Goal: Task Accomplishment & Management: Complete application form

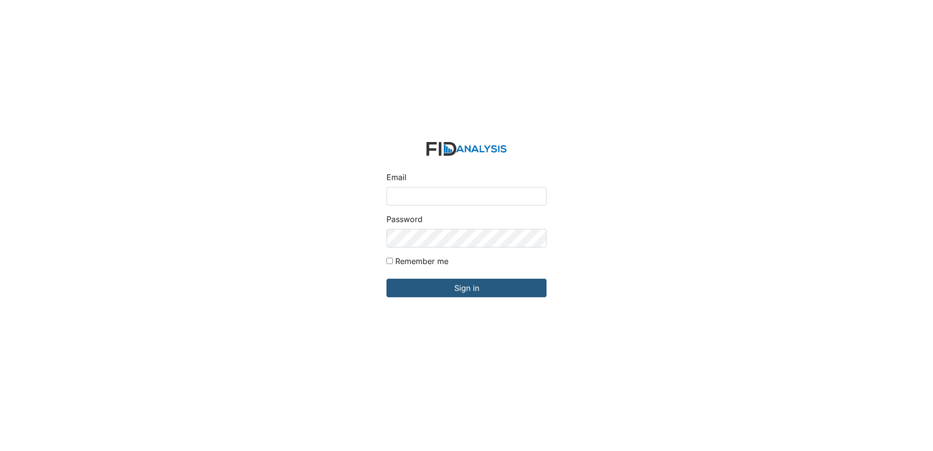
drag, startPoint x: 0, startPoint y: 0, endPoint x: 425, endPoint y: 204, distance: 472.0
click at [425, 204] on input "Email" at bounding box center [466, 196] width 160 height 19
type input "[EMAIL_ADDRESS][DOMAIN_NAME]"
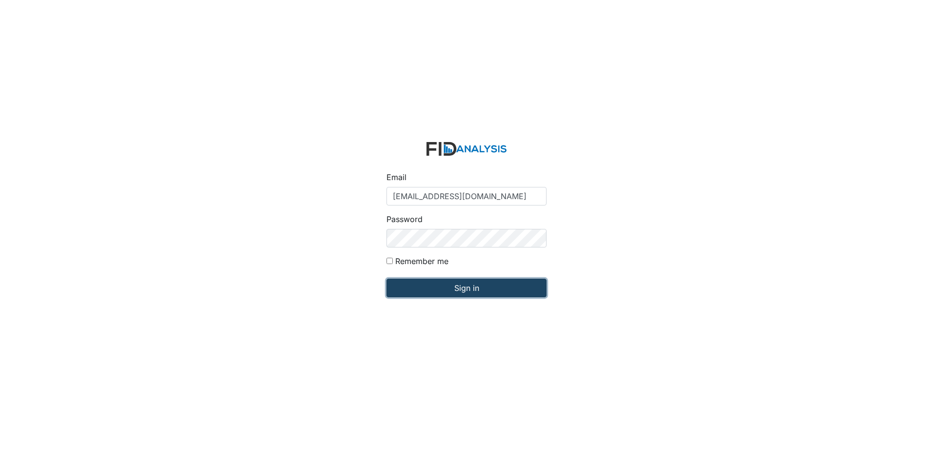
click at [437, 284] on input "Sign in" at bounding box center [466, 288] width 160 height 19
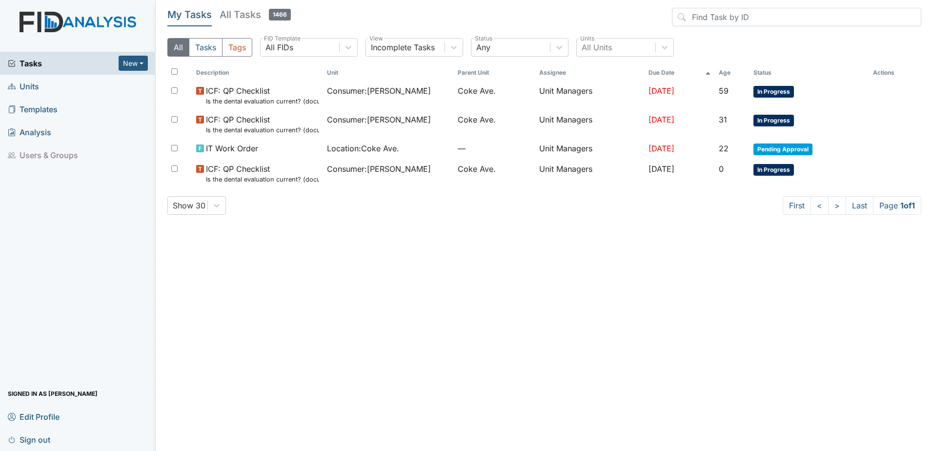
click at [39, 84] on span "Units" at bounding box center [23, 86] width 31 height 15
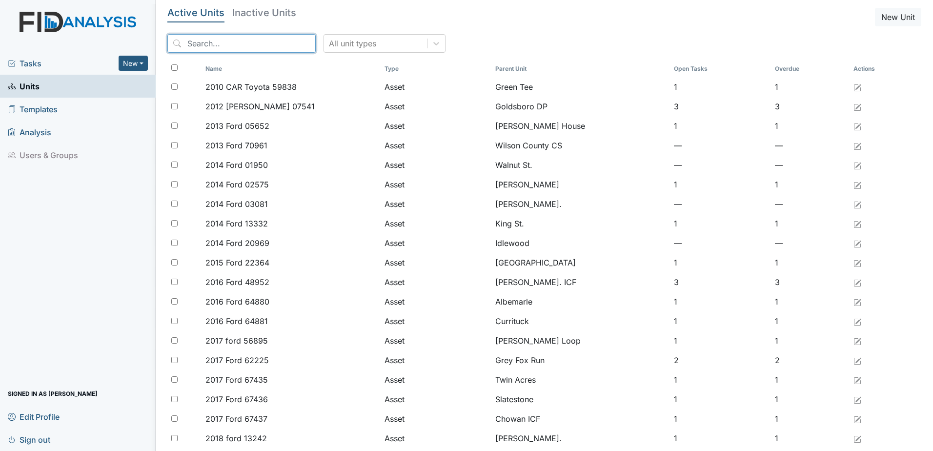
click at [226, 44] on input "search" at bounding box center [241, 43] width 148 height 19
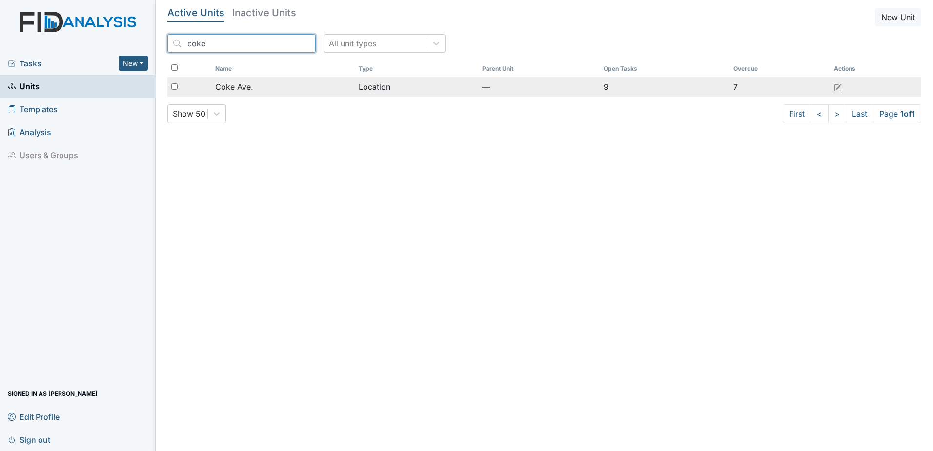
type input "coke"
click at [326, 92] on div "Coke Ave." at bounding box center [282, 87] width 135 height 12
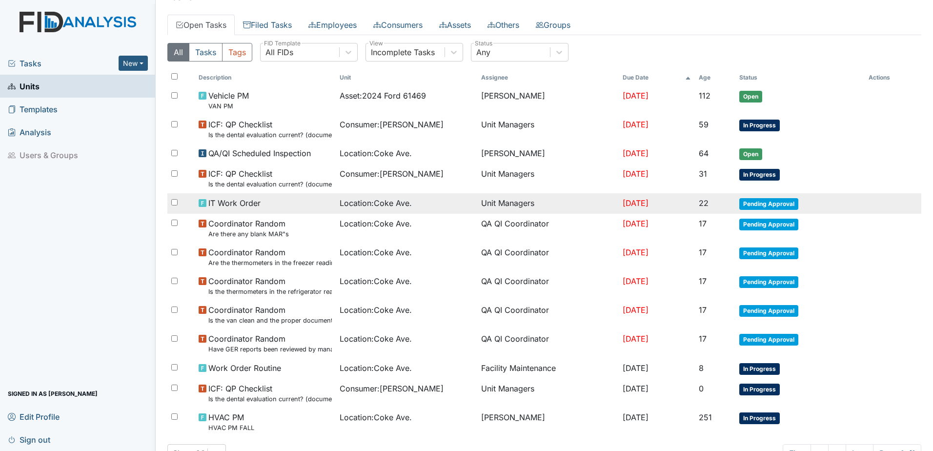
scroll to position [78, 0]
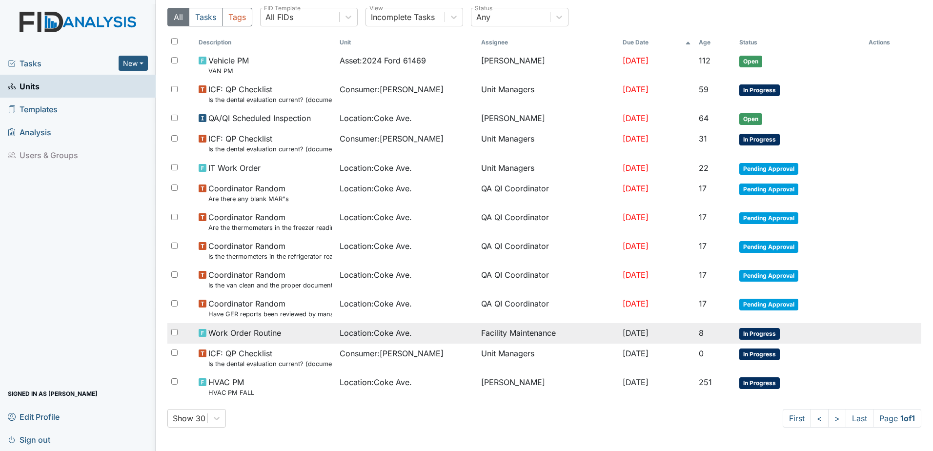
click at [523, 337] on td "Facility Maintenance" at bounding box center [547, 333] width 141 height 20
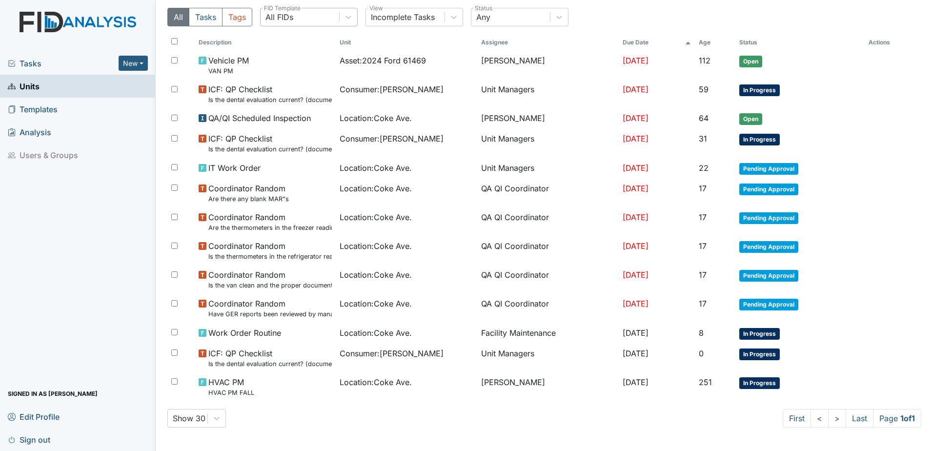
click at [315, 23] on div "All FIDs" at bounding box center [300, 17] width 79 height 18
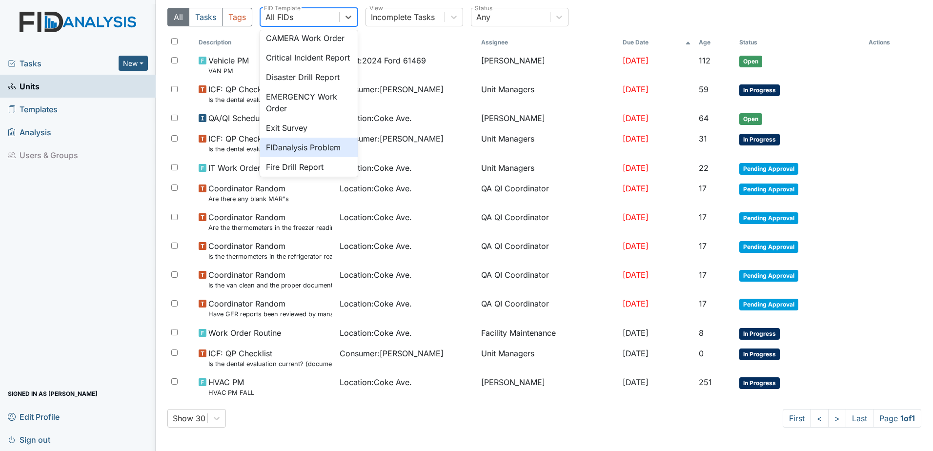
scroll to position [72, 0]
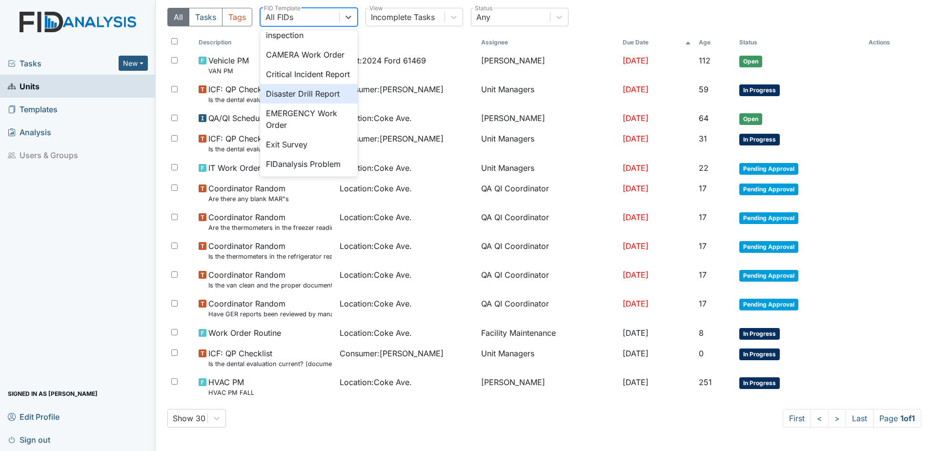
click at [308, 103] on div "Disaster Drill Report" at bounding box center [309, 94] width 98 height 20
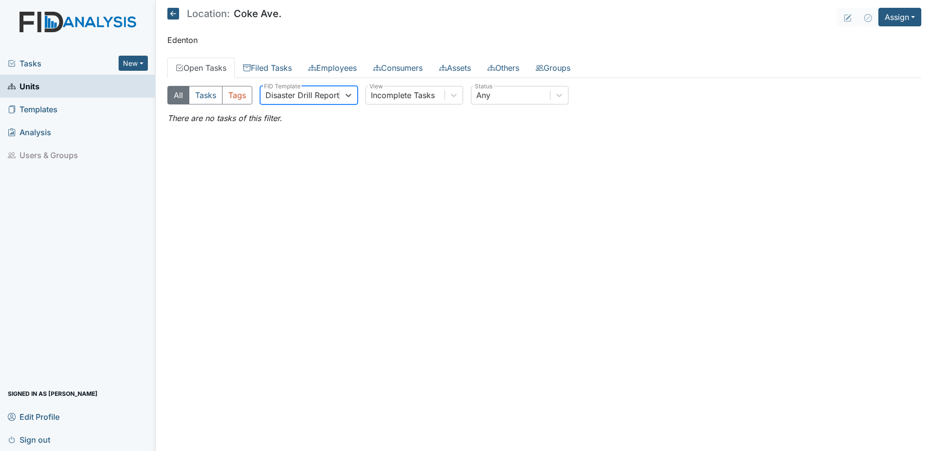
scroll to position [0, 0]
click at [902, 20] on button "Assign" at bounding box center [899, 17] width 43 height 19
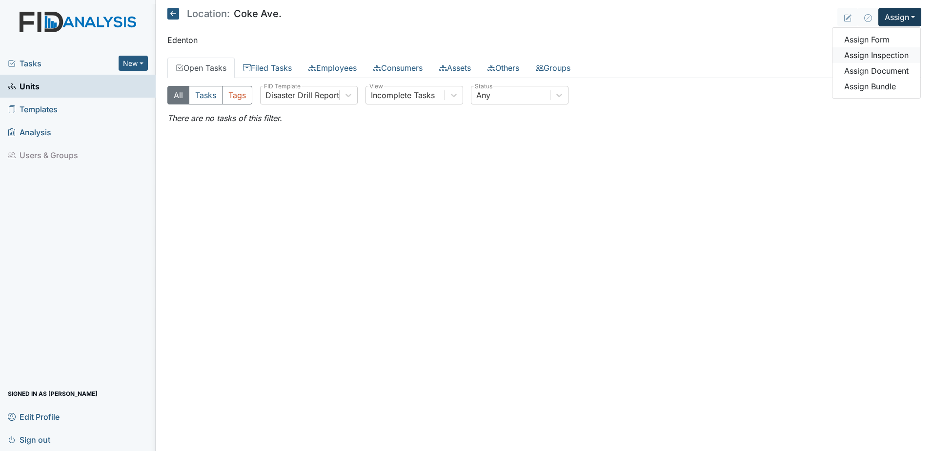
click at [885, 52] on link "Assign Inspection" at bounding box center [876, 55] width 88 height 16
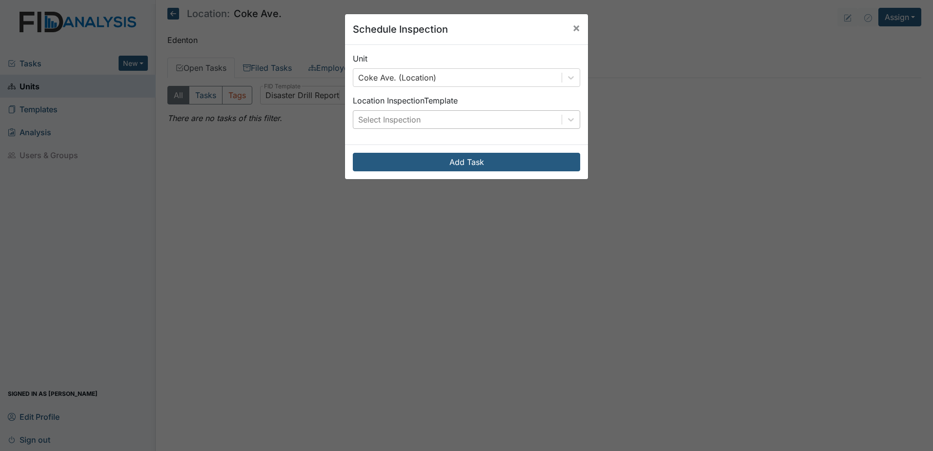
click at [475, 127] on div "Select Inspection" at bounding box center [457, 120] width 208 height 18
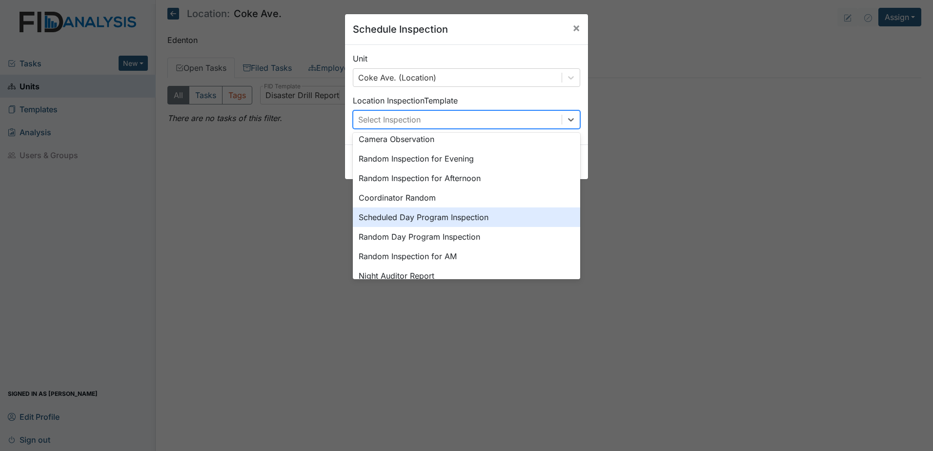
scroll to position [168, 0]
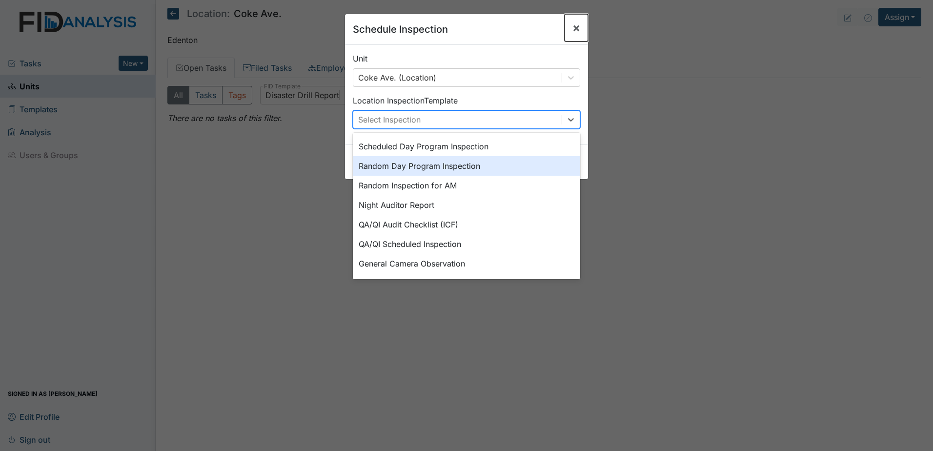
click at [580, 25] on button "×" at bounding box center [575, 27] width 23 height 27
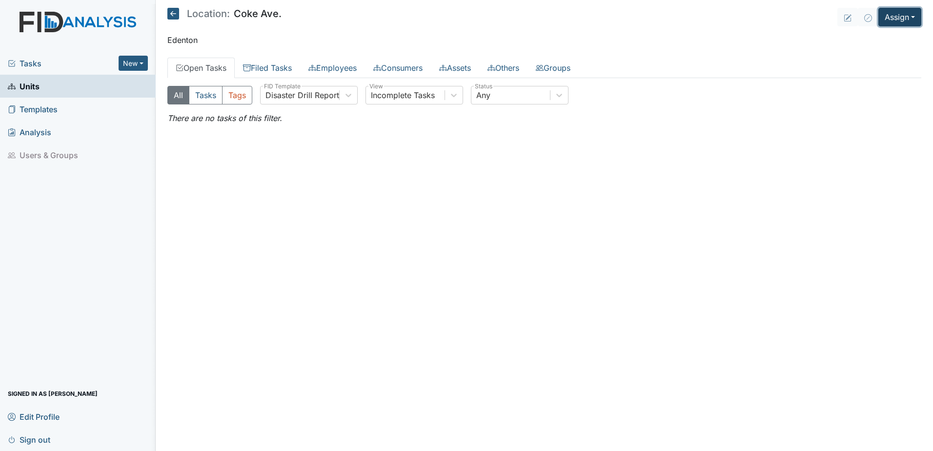
click at [887, 16] on button "Assign" at bounding box center [899, 17] width 43 height 19
click at [879, 39] on link "Assign Form" at bounding box center [876, 40] width 88 height 16
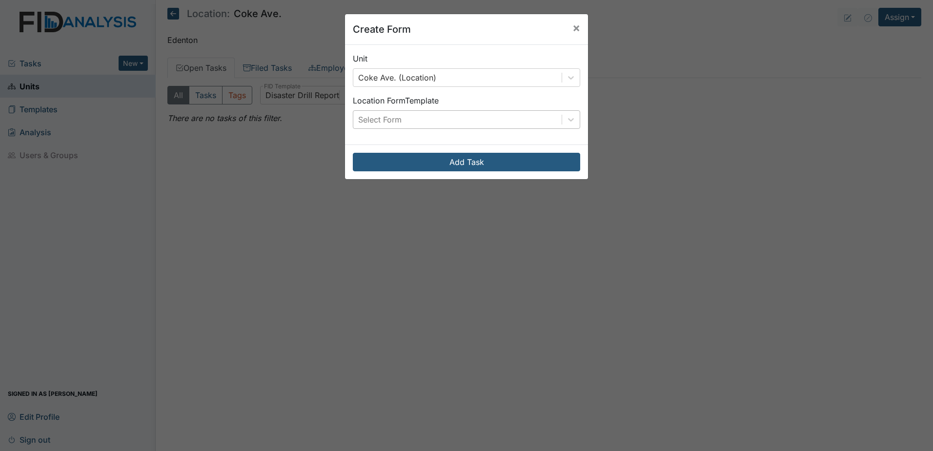
click at [474, 119] on div "Select Form" at bounding box center [457, 120] width 208 height 18
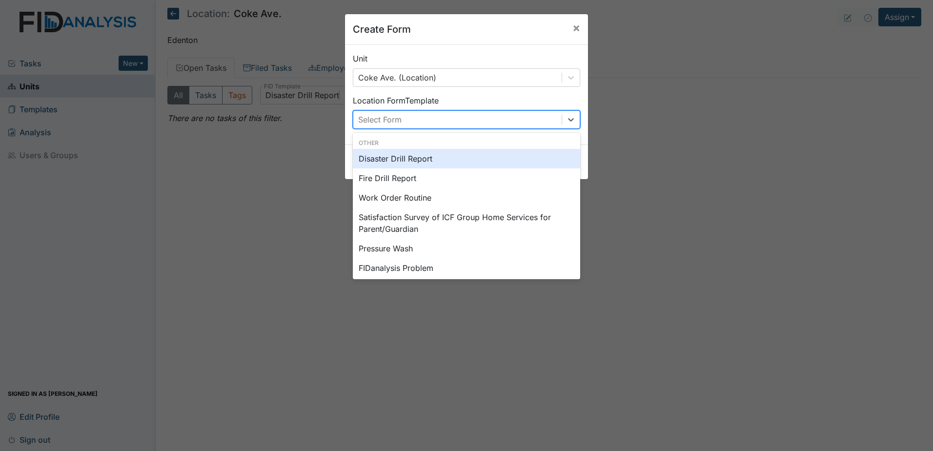
click at [422, 157] on div "Disaster Drill Report" at bounding box center [466, 159] width 227 height 20
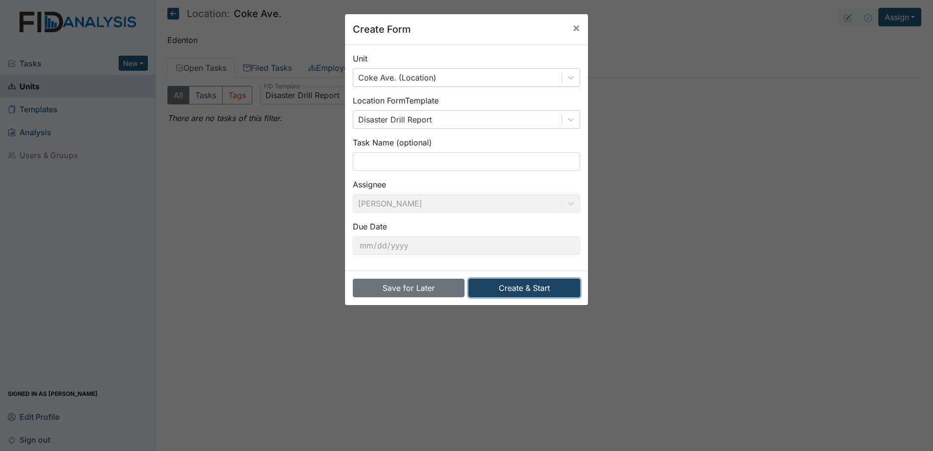
click at [518, 288] on button "Create & Start" at bounding box center [524, 288] width 112 height 19
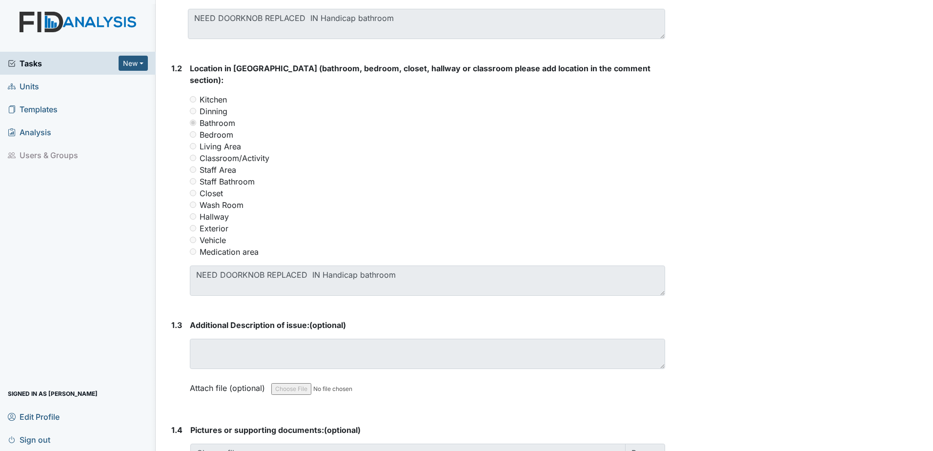
scroll to position [342, 0]
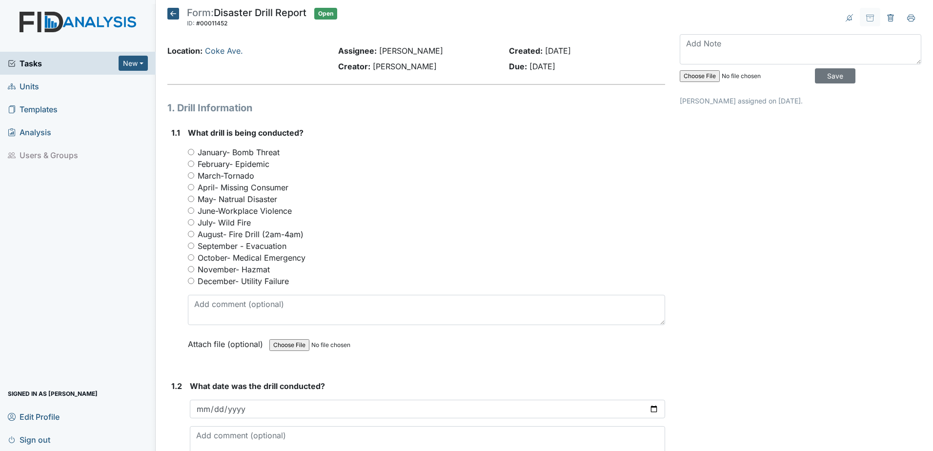
click at [190, 247] on input "September - Evacuation" at bounding box center [191, 245] width 6 height 6
radio input "true"
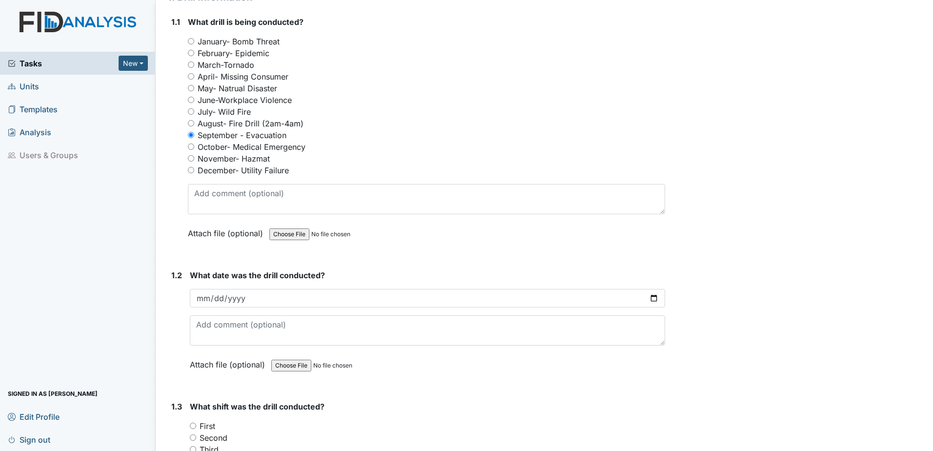
scroll to position [195, 0]
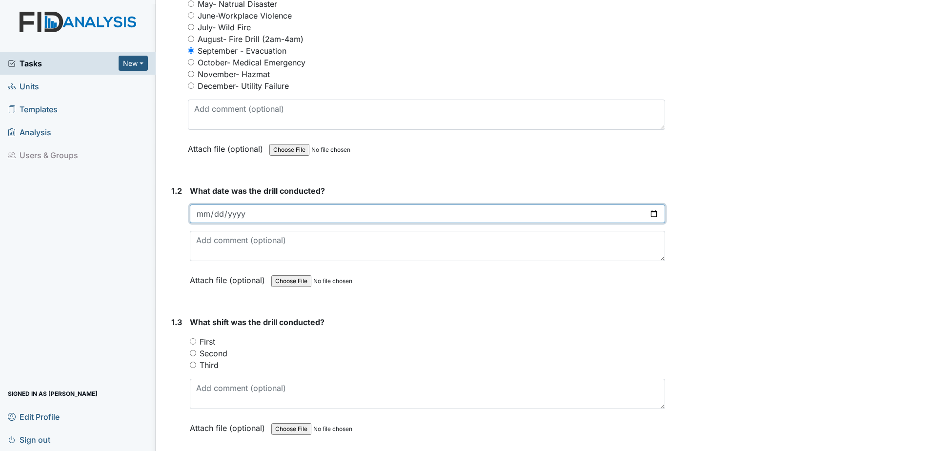
click at [652, 213] on input "date" at bounding box center [427, 213] width 475 height 19
type input "[DATE]"
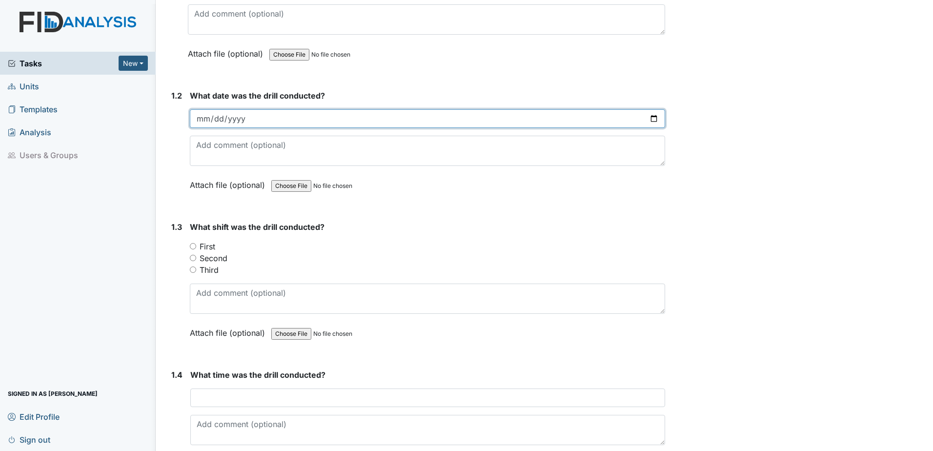
scroll to position [293, 0]
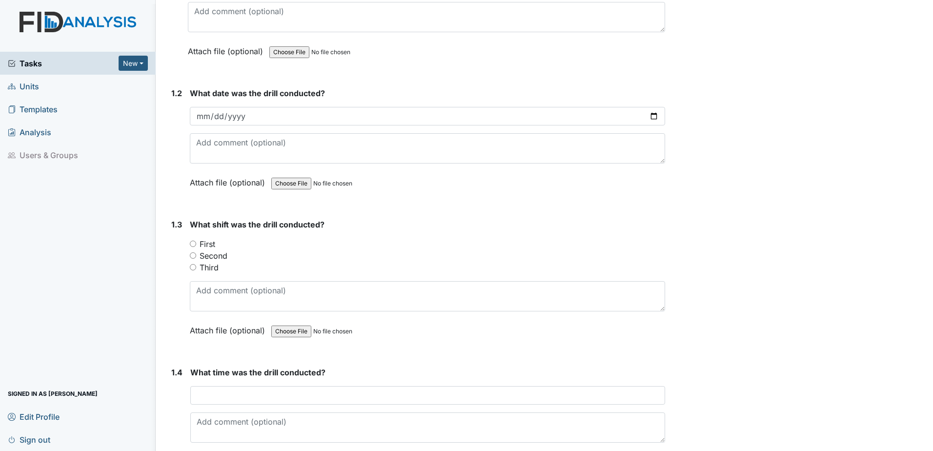
click at [193, 241] on input "First" at bounding box center [193, 244] width 6 height 6
radio input "true"
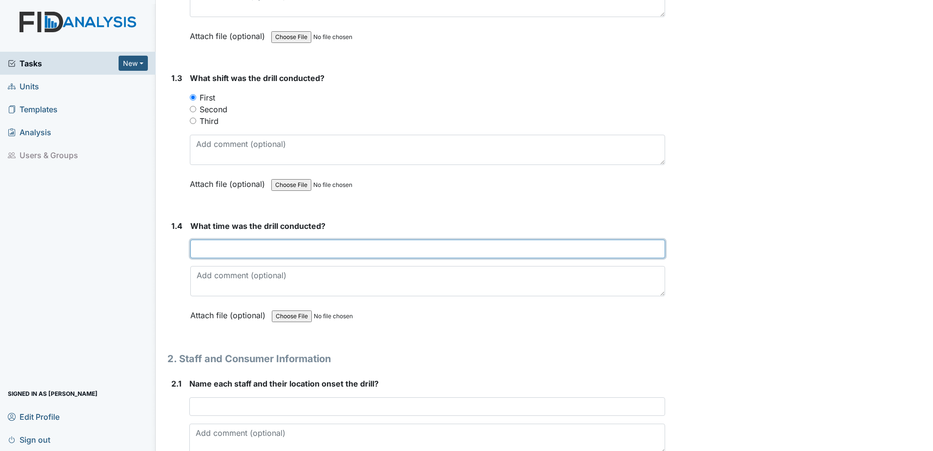
click at [299, 246] on input "text" at bounding box center [427, 249] width 475 height 19
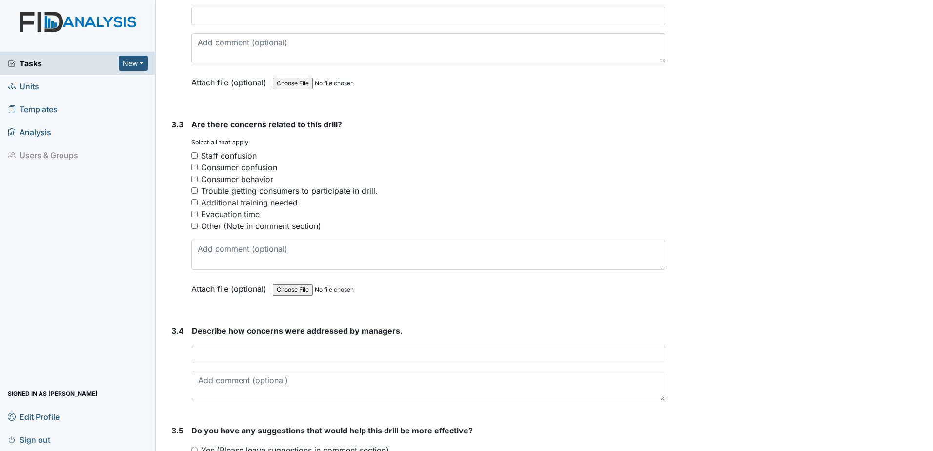
scroll to position [1429, 0]
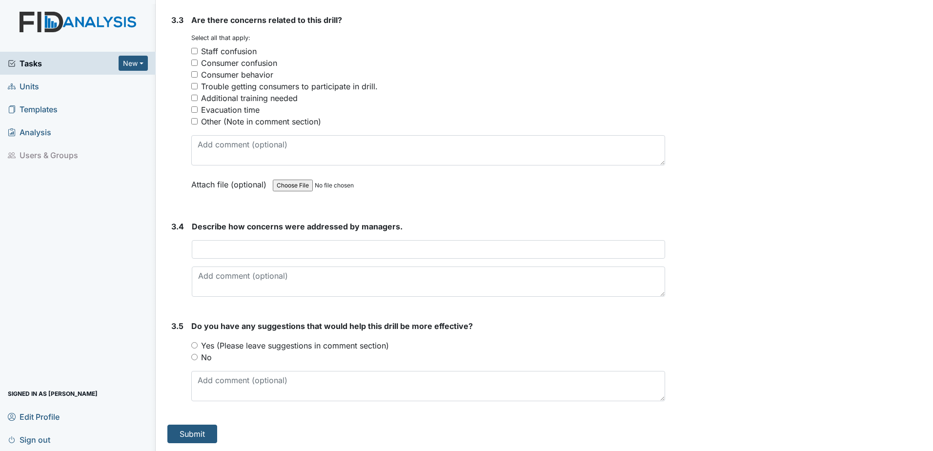
type input "9:45am"
